Goal: Task Accomplishment & Management: Manage account settings

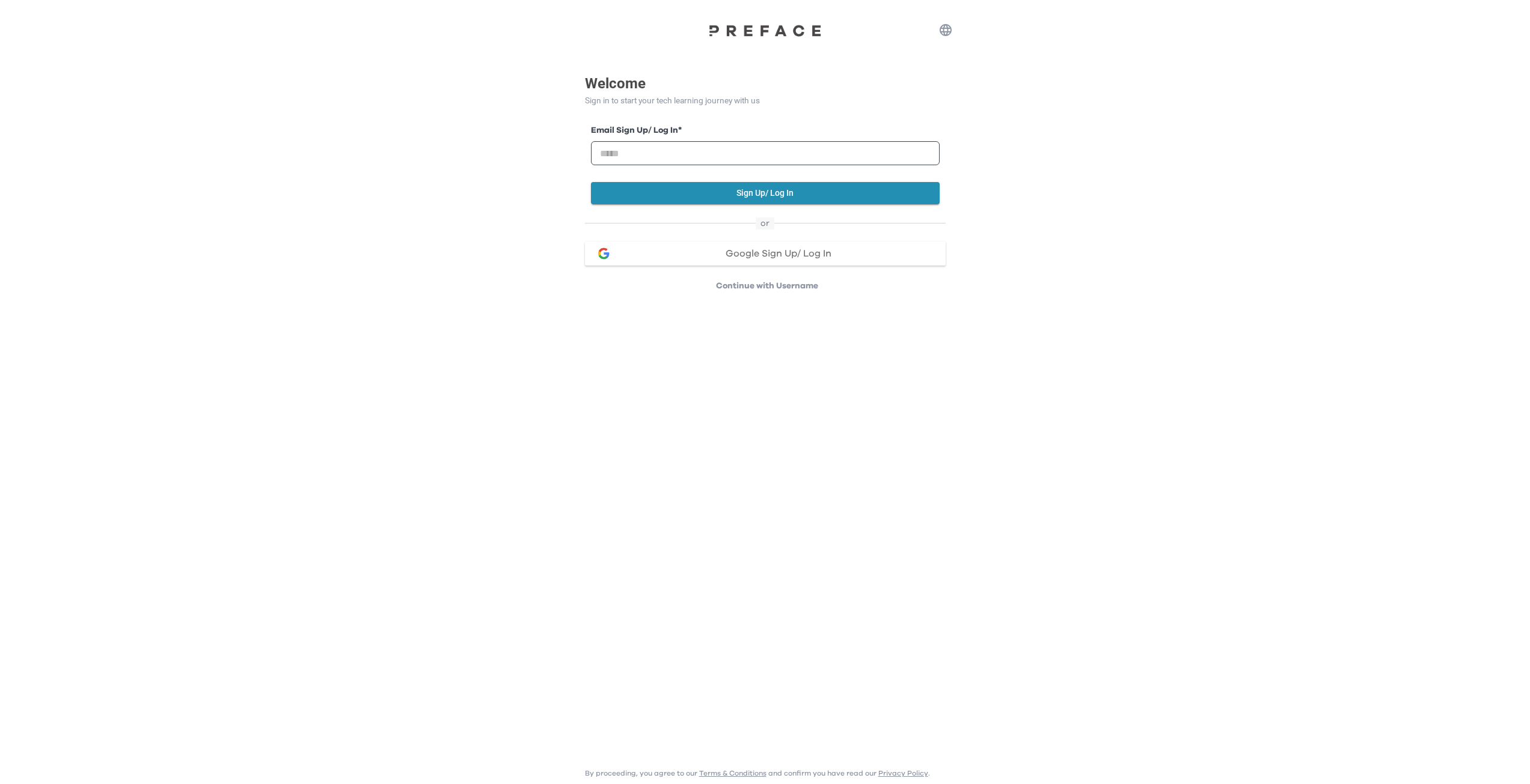
click at [740, 263] on button "Google Sign Up/ Log In" at bounding box center [765, 253] width 360 height 24
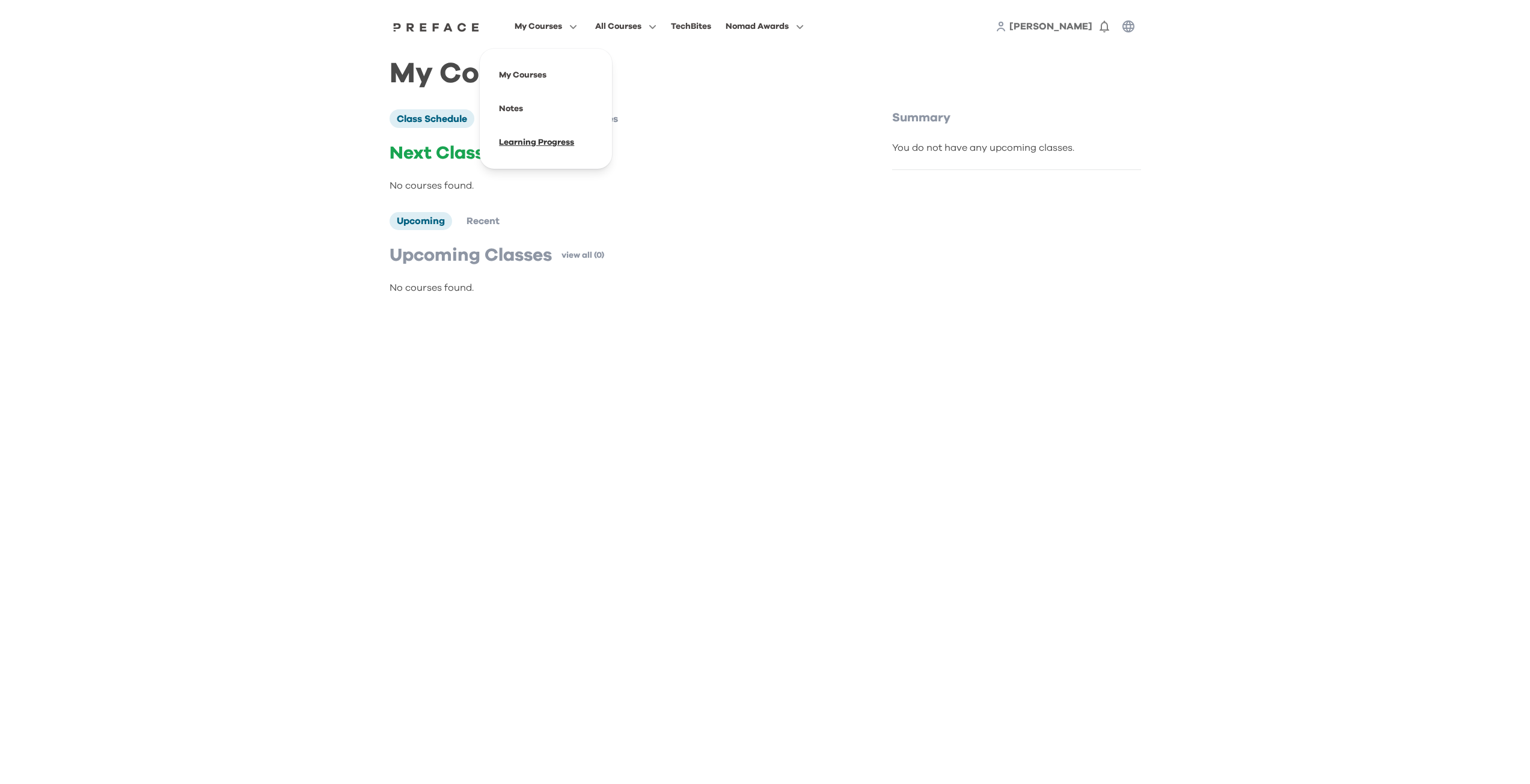
click at [519, 149] on span at bounding box center [546, 142] width 113 height 34
